Goal: Task Accomplishment & Management: Manage account settings

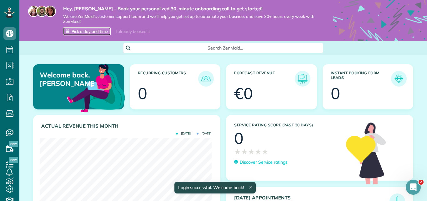
click at [91, 31] on span "Pick a day and time" at bounding box center [90, 31] width 36 height 5
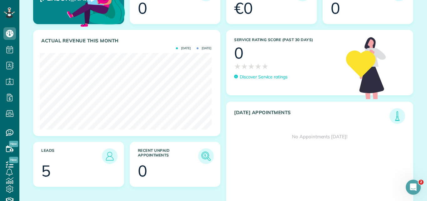
scroll to position [95, 0]
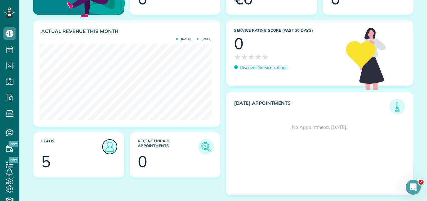
click at [106, 146] on img at bounding box center [110, 146] width 14 height 14
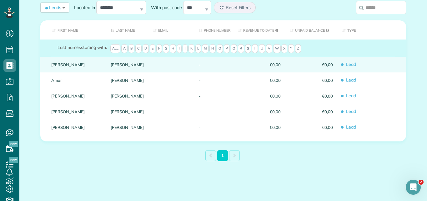
click at [59, 67] on div "Carolyn" at bounding box center [76, 65] width 59 height 16
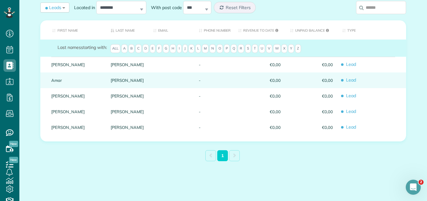
click at [58, 75] on div "Amar" at bounding box center [76, 80] width 59 height 16
click at [59, 80] on link "Amar" at bounding box center [76, 80] width 50 height 4
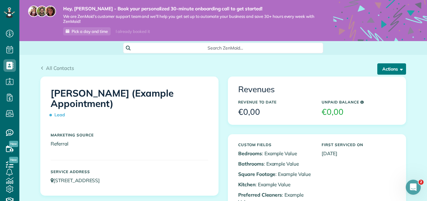
click at [389, 67] on button "Actions" at bounding box center [392, 68] width 29 height 11
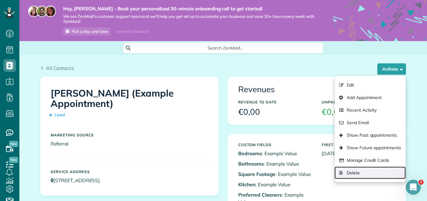
click at [362, 174] on link "Delete" at bounding box center [370, 172] width 71 height 13
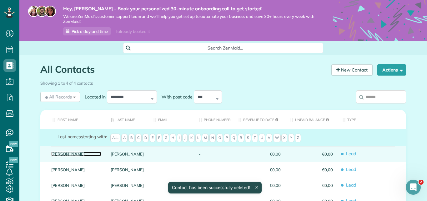
click at [53, 155] on link "Carolyn" at bounding box center [76, 153] width 50 height 4
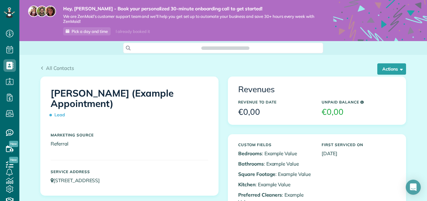
scroll to position [3, 3]
click at [392, 70] on button "Actions" at bounding box center [392, 68] width 29 height 11
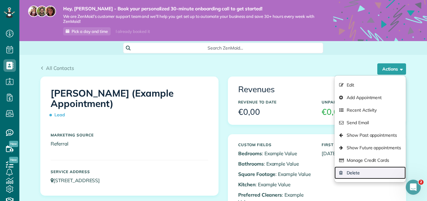
click at [365, 172] on link "Delete" at bounding box center [370, 172] width 71 height 13
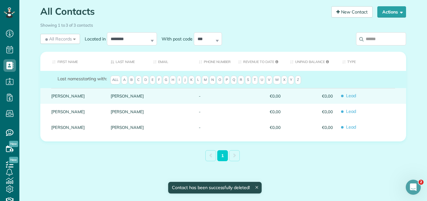
click at [54, 98] on div "Debbie" at bounding box center [76, 96] width 59 height 16
click at [59, 95] on link "Debbie" at bounding box center [76, 96] width 50 height 4
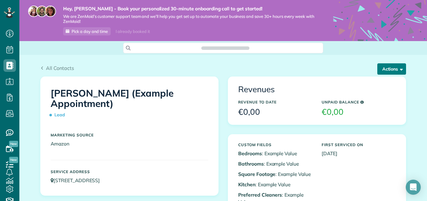
scroll to position [3, 3]
click at [392, 69] on button "Actions" at bounding box center [392, 68] width 29 height 11
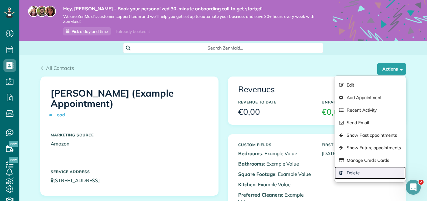
click at [366, 176] on link "Delete" at bounding box center [370, 172] width 71 height 13
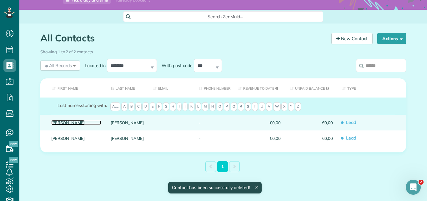
click at [56, 124] on link "Chris" at bounding box center [76, 122] width 50 height 4
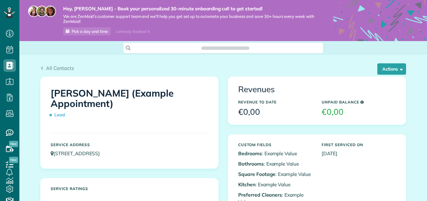
scroll to position [3, 3]
click at [395, 68] on button "Actions" at bounding box center [392, 68] width 29 height 11
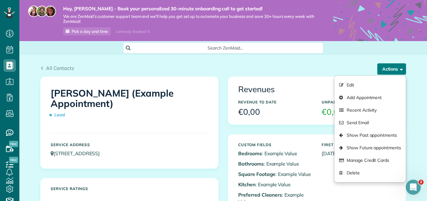
scroll to position [0, 0]
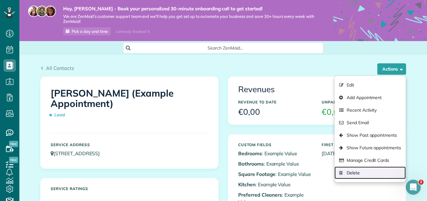
click at [357, 174] on link "Delete" at bounding box center [370, 172] width 71 height 13
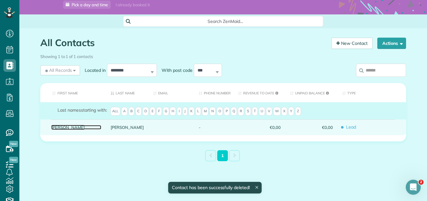
click at [56, 128] on link "[PERSON_NAME]" at bounding box center [76, 127] width 50 height 4
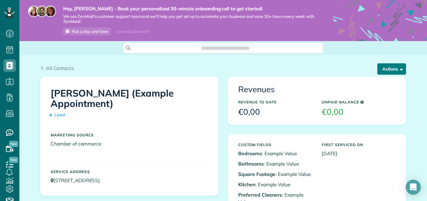
scroll to position [3, 3]
click at [386, 68] on button "Actions" at bounding box center [392, 68] width 29 height 11
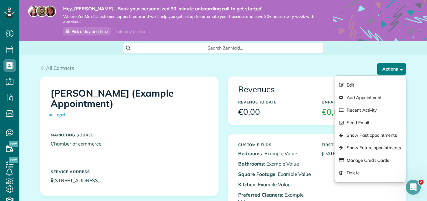
scroll to position [0, 0]
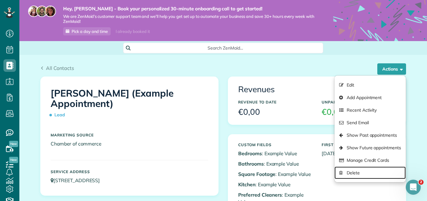
drag, startPoint x: 354, startPoint y: 173, endPoint x: 240, endPoint y: 50, distance: 167.8
click at [355, 173] on link "Delete" at bounding box center [370, 172] width 71 height 13
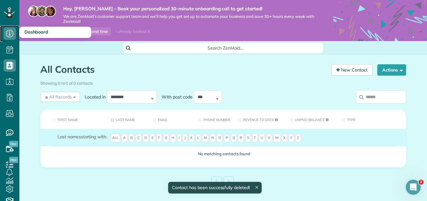
click at [12, 36] on icon at bounding box center [9, 33] width 13 height 13
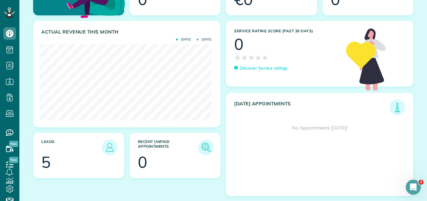
scroll to position [95, 0]
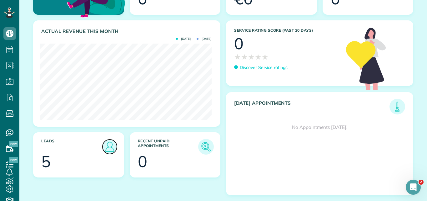
click at [112, 151] on img at bounding box center [110, 146] width 14 height 14
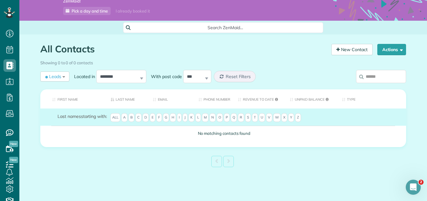
scroll to position [26, 0]
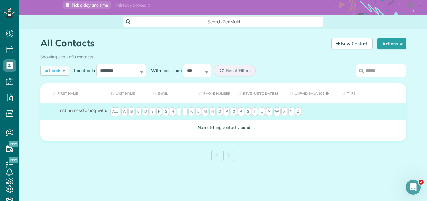
click at [59, 71] on span "Leads" at bounding box center [52, 70] width 17 height 6
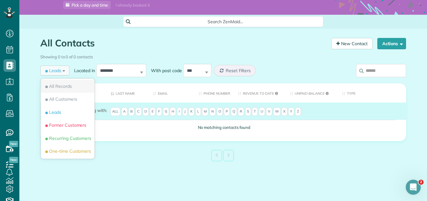
click at [54, 83] on span "All Records" at bounding box center [58, 86] width 28 height 6
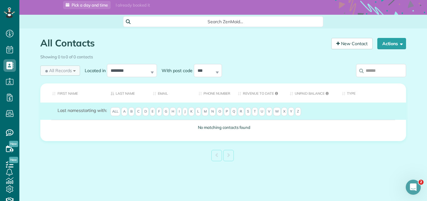
click at [69, 70] on span "All Records" at bounding box center [58, 70] width 28 height 6
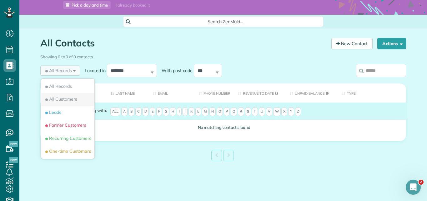
click at [64, 97] on span "All Customers" at bounding box center [60, 99] width 33 height 6
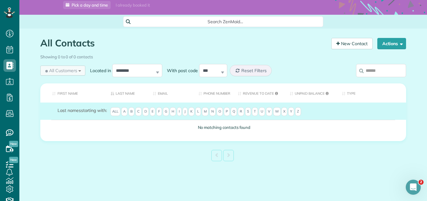
click at [71, 72] on span "All Customers" at bounding box center [60, 70] width 33 height 6
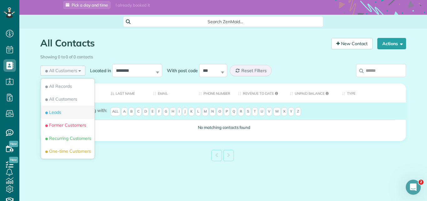
click at [65, 112] on li "Leads" at bounding box center [68, 111] width 54 height 13
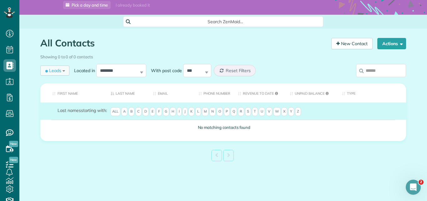
click at [64, 71] on div "Leads All Records All Customers Leads Former Customers Recurring Customers One-…" at bounding box center [54, 70] width 29 height 10
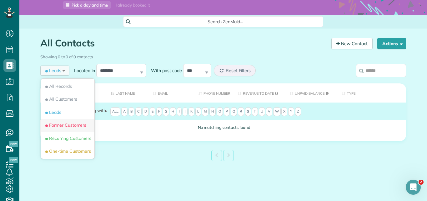
click at [69, 125] on span "Former Customers" at bounding box center [65, 125] width 42 height 6
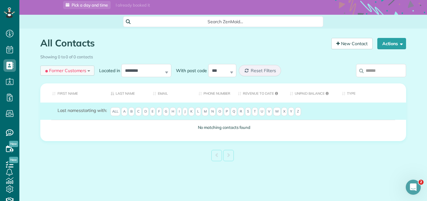
click at [68, 70] on span "Former Customers" at bounding box center [65, 70] width 42 height 6
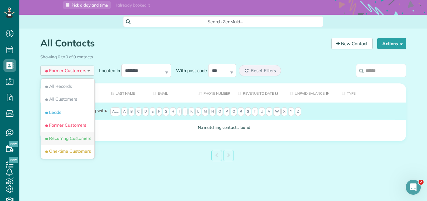
click at [68, 140] on span "Recurring Customers" at bounding box center [67, 138] width 47 height 6
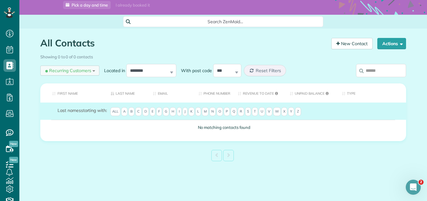
click at [80, 69] on span "Recurring Customers" at bounding box center [67, 70] width 47 height 6
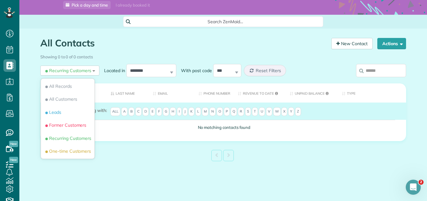
drag, startPoint x: 74, startPoint y: 151, endPoint x: 78, endPoint y: 150, distance: 4.5
click at [74, 151] on span "One-time Customers" at bounding box center [67, 151] width 47 height 6
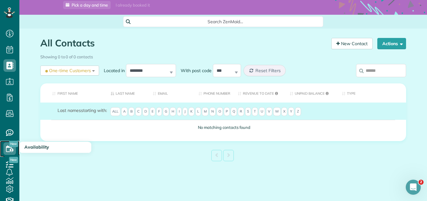
click at [13, 148] on icon at bounding box center [9, 148] width 13 height 13
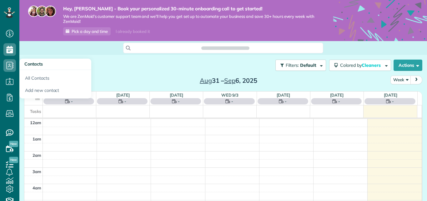
scroll to position [114, 0]
click at [9, 63] on icon at bounding box center [9, 65] width 13 height 13
